Goal: Find specific page/section: Find specific page/section

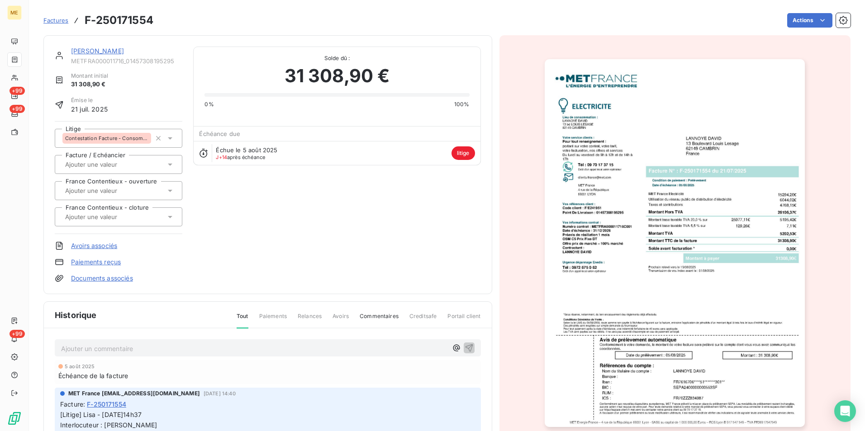
click at [59, 21] on span "Factures" at bounding box center [55, 20] width 25 height 7
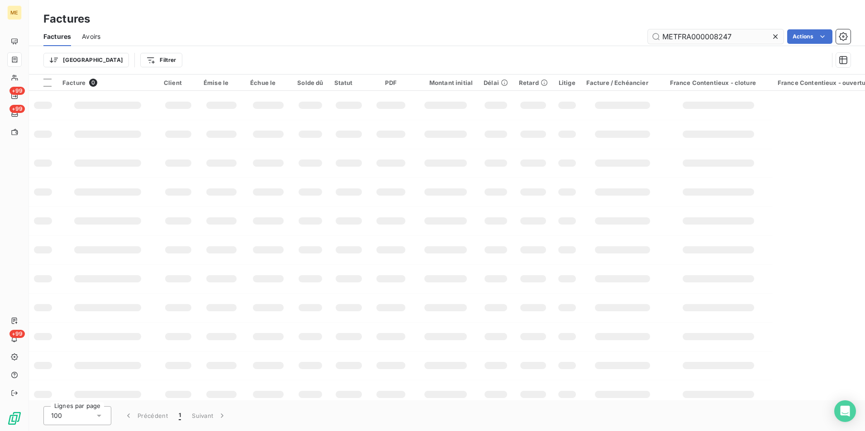
drag, startPoint x: 776, startPoint y: 36, endPoint x: 759, endPoint y: 38, distance: 17.2
click at [774, 36] on icon at bounding box center [775, 36] width 9 height 9
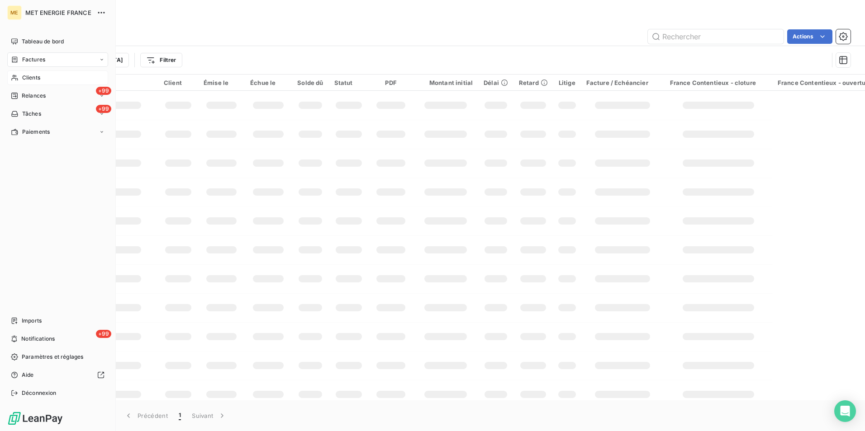
click at [30, 78] on span "Clients" at bounding box center [31, 78] width 18 height 8
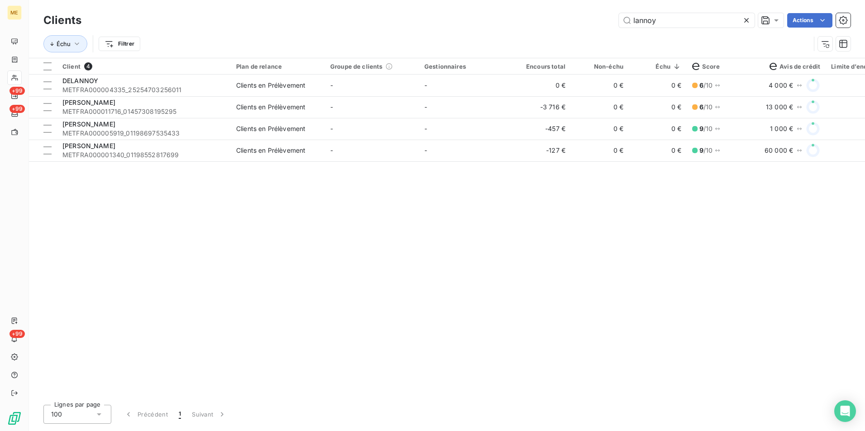
click at [745, 18] on icon at bounding box center [746, 20] width 9 height 9
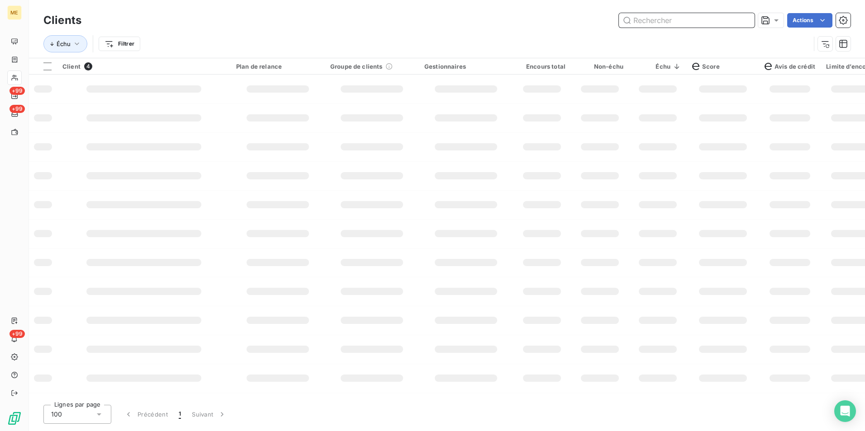
click at [711, 19] on input "text" at bounding box center [687, 20] width 136 height 14
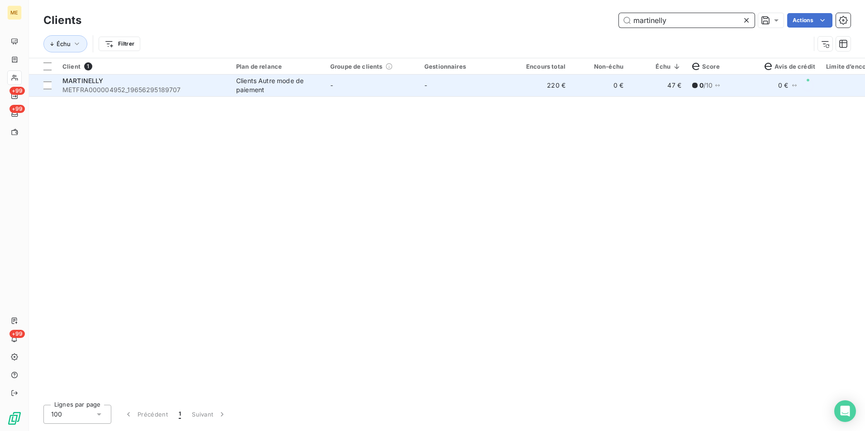
type input "martinelly"
click at [477, 88] on td "-" at bounding box center [466, 86] width 94 height 22
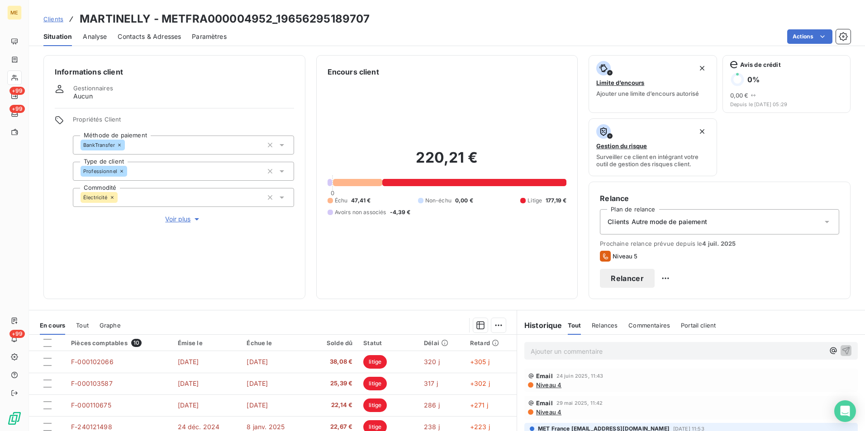
click at [61, 17] on span "Clients" at bounding box center [53, 18] width 20 height 7
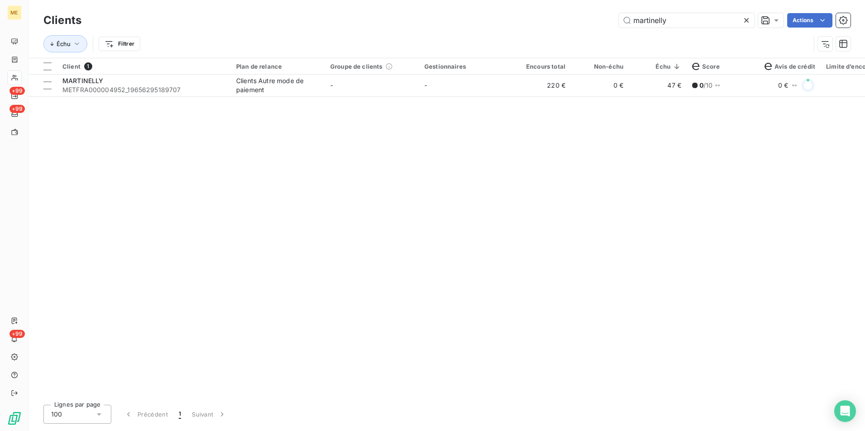
click at [748, 21] on icon at bounding box center [746, 20] width 9 height 9
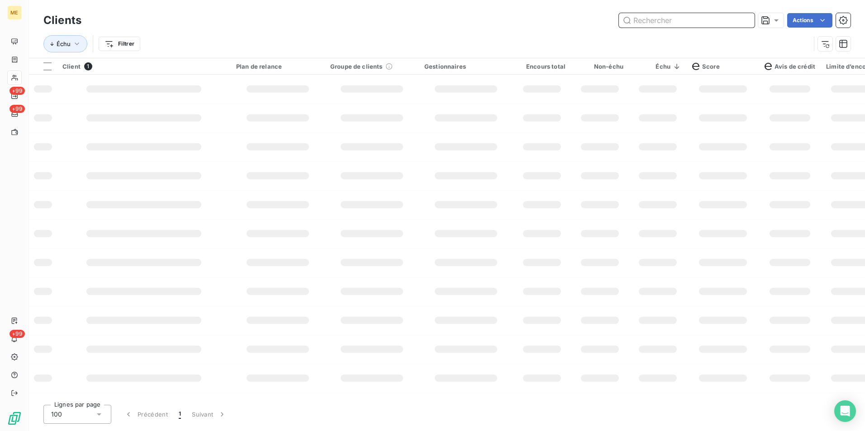
click at [743, 21] on input "text" at bounding box center [687, 20] width 136 height 14
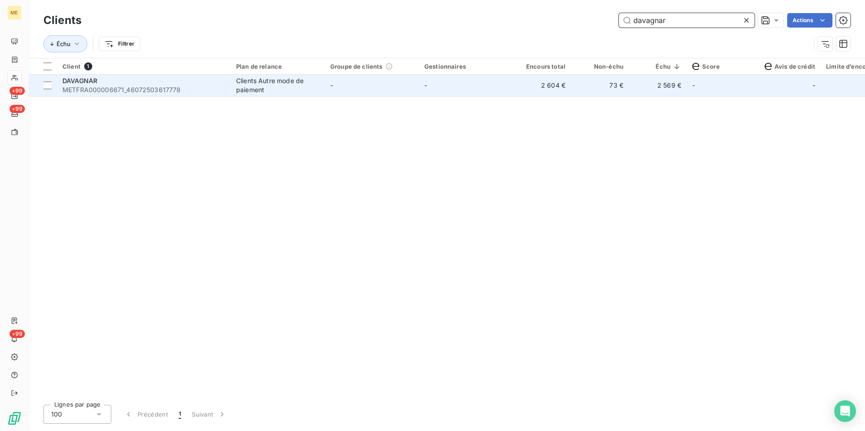
type input "davagnar"
click at [401, 76] on td "-" at bounding box center [372, 86] width 94 height 22
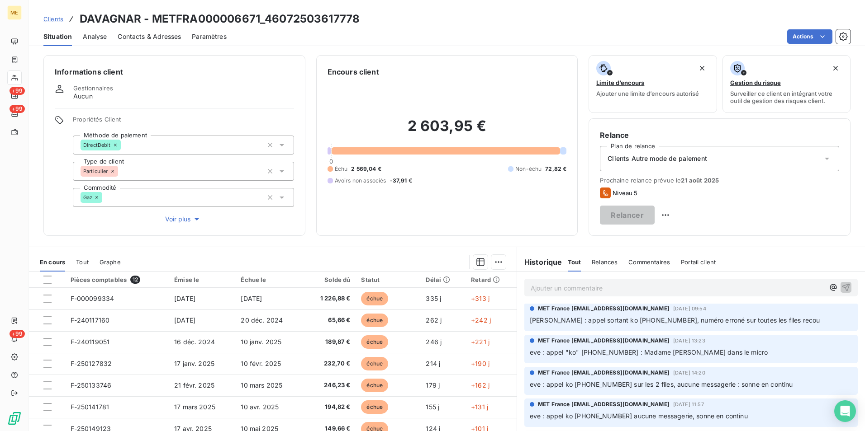
click at [49, 20] on span "Clients" at bounding box center [53, 18] width 20 height 7
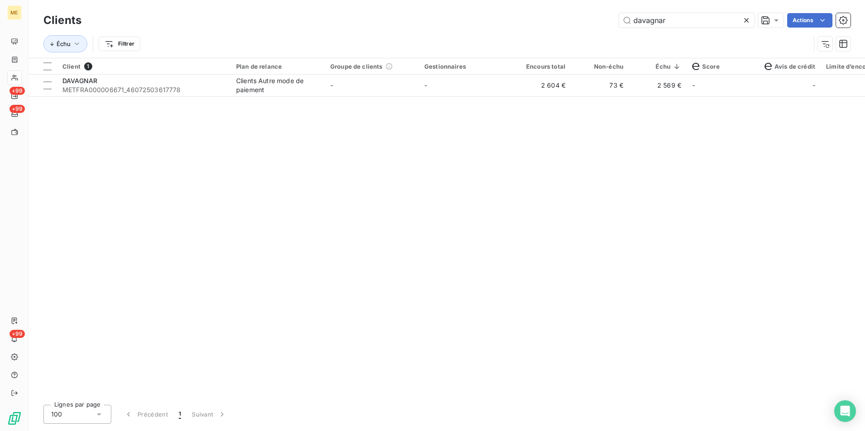
click at [750, 20] on div at bounding box center [748, 20] width 13 height 14
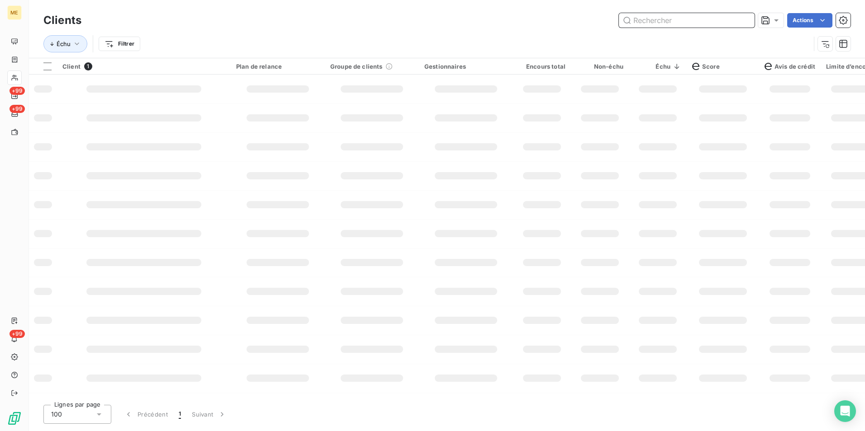
click at [715, 23] on input "text" at bounding box center [687, 20] width 136 height 14
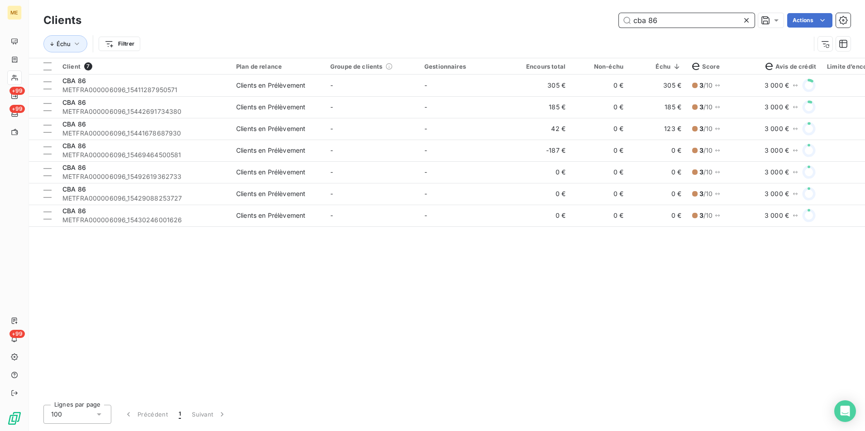
type input "cba 86"
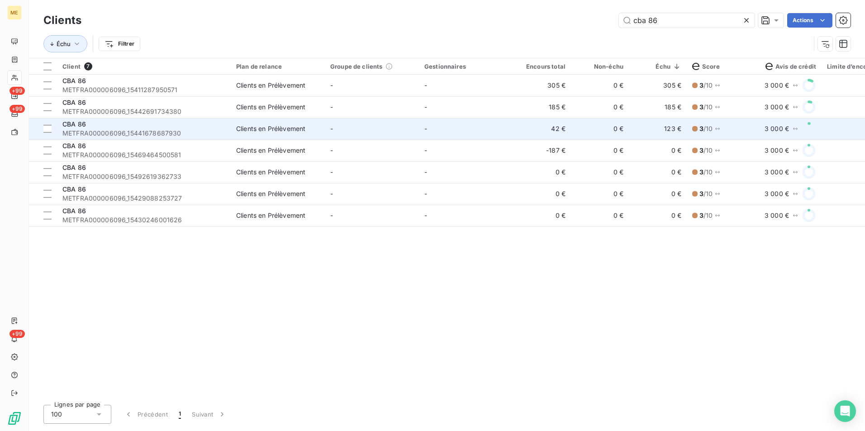
click at [193, 134] on span "METFRA000006096_15441678687930" at bounding box center [143, 133] width 163 height 9
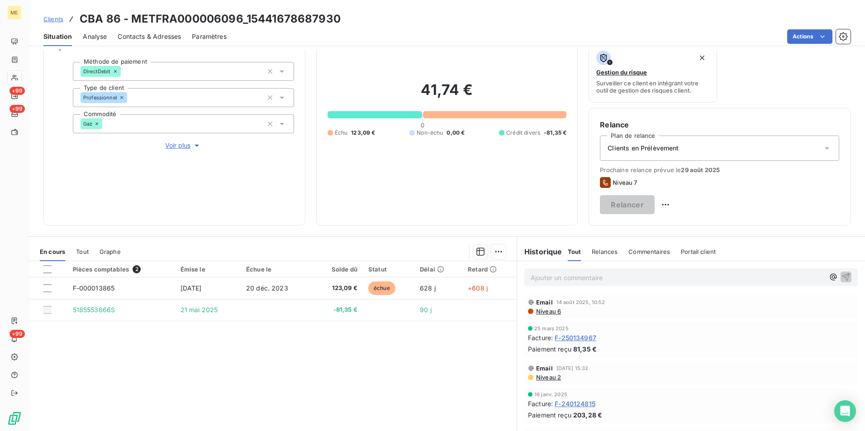
scroll to position [60, 0]
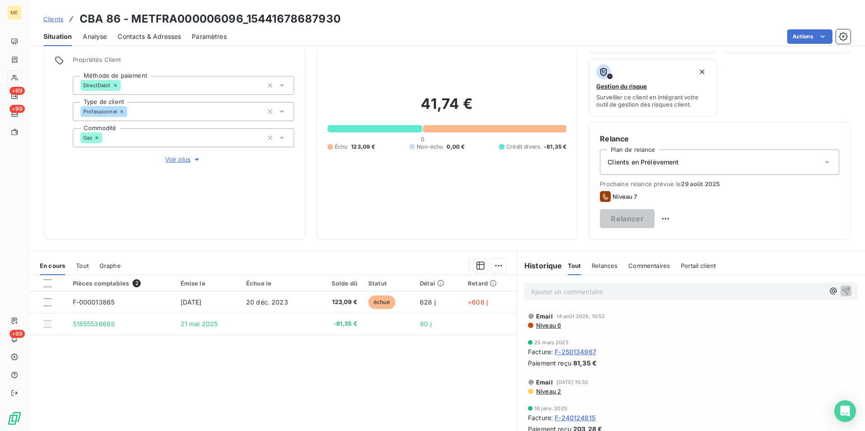
click at [50, 16] on span "Clients" at bounding box center [53, 18] width 20 height 7
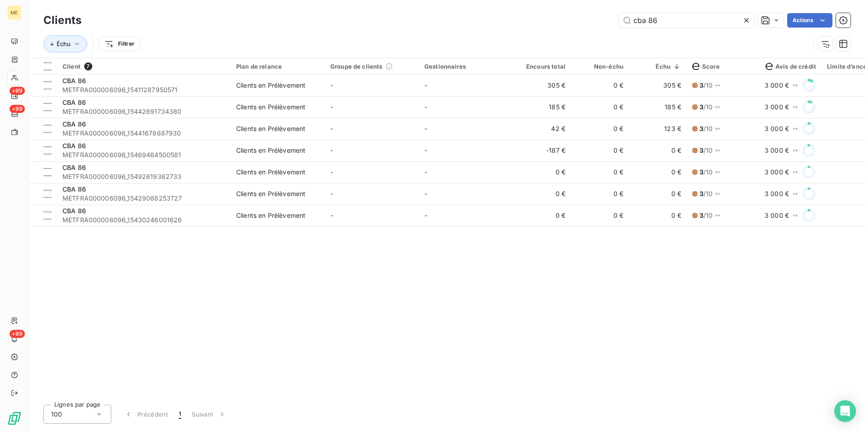
click at [745, 19] on icon at bounding box center [746, 20] width 9 height 9
click at [740, 19] on input "text" at bounding box center [687, 20] width 136 height 14
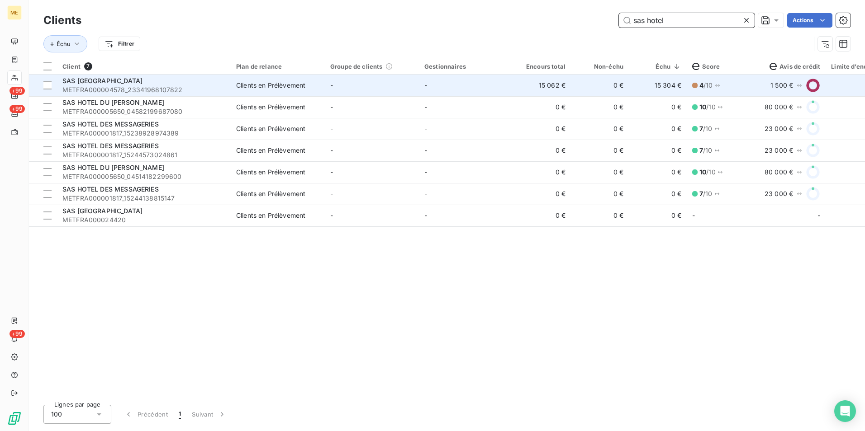
type input "sas hotel"
click at [110, 89] on span "METFRA000004578_23341968107822" at bounding box center [143, 89] width 163 height 9
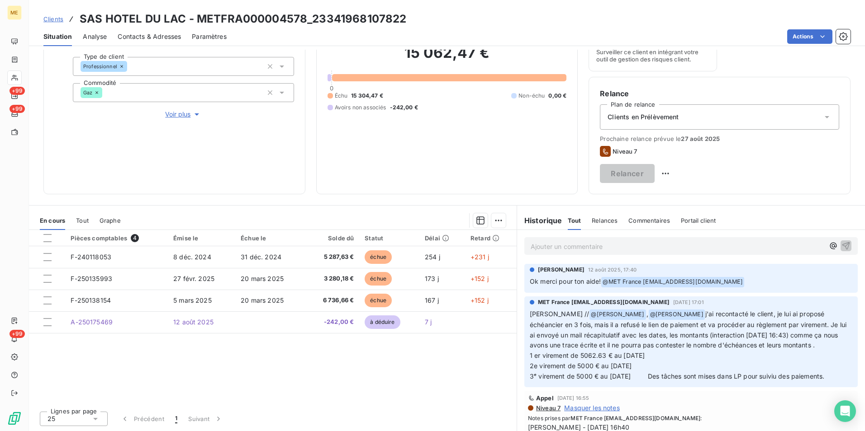
scroll to position [60, 0]
